Goal: Task Accomplishment & Management: Manage account settings

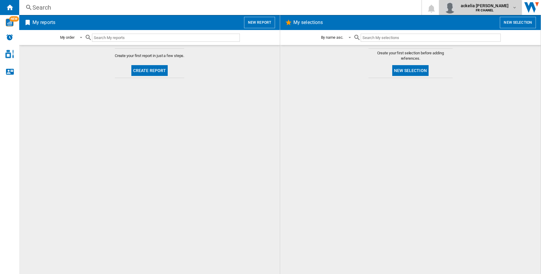
click at [432, 8] on span "ackelia vassell" at bounding box center [484, 6] width 48 height 6
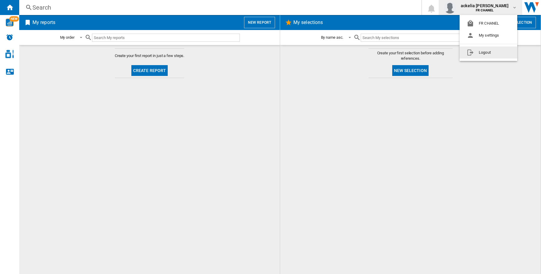
click at [432, 53] on button "Logout" at bounding box center [488, 53] width 58 height 12
